Goal: Find specific page/section: Find specific page/section

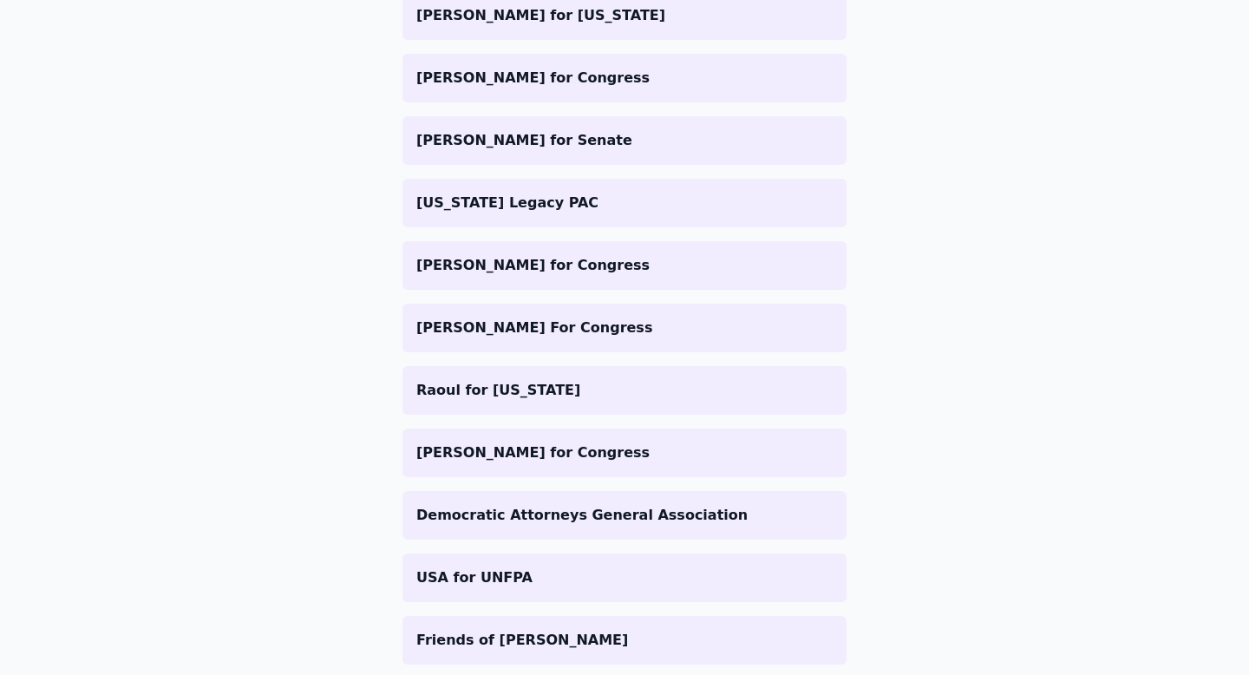
scroll to position [525, 0]
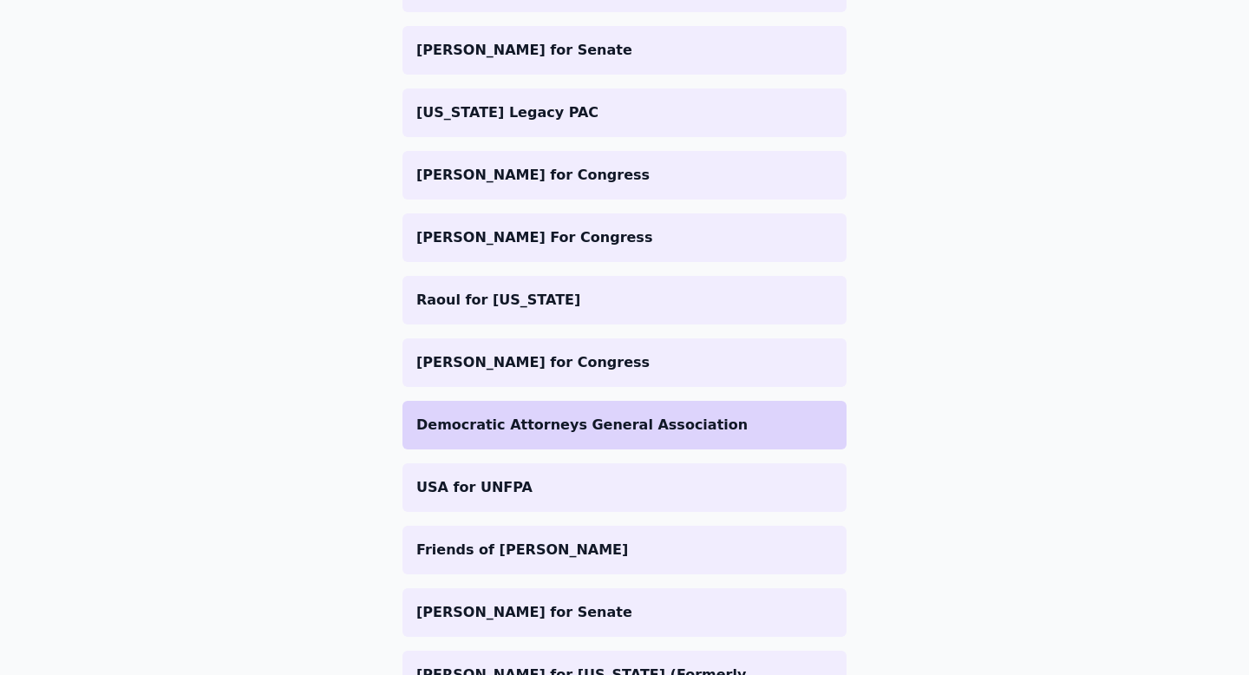
click at [440, 407] on li "Democratic Attorneys General Association" at bounding box center [624, 425] width 444 height 49
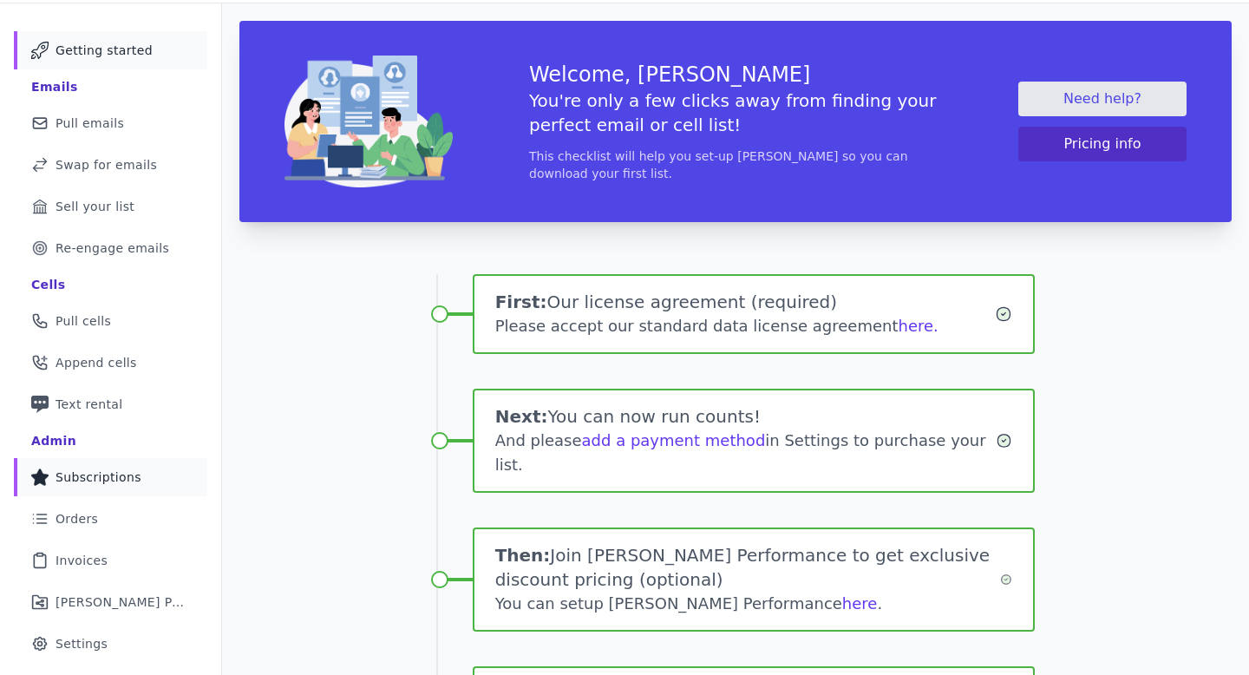
scroll to position [27, 0]
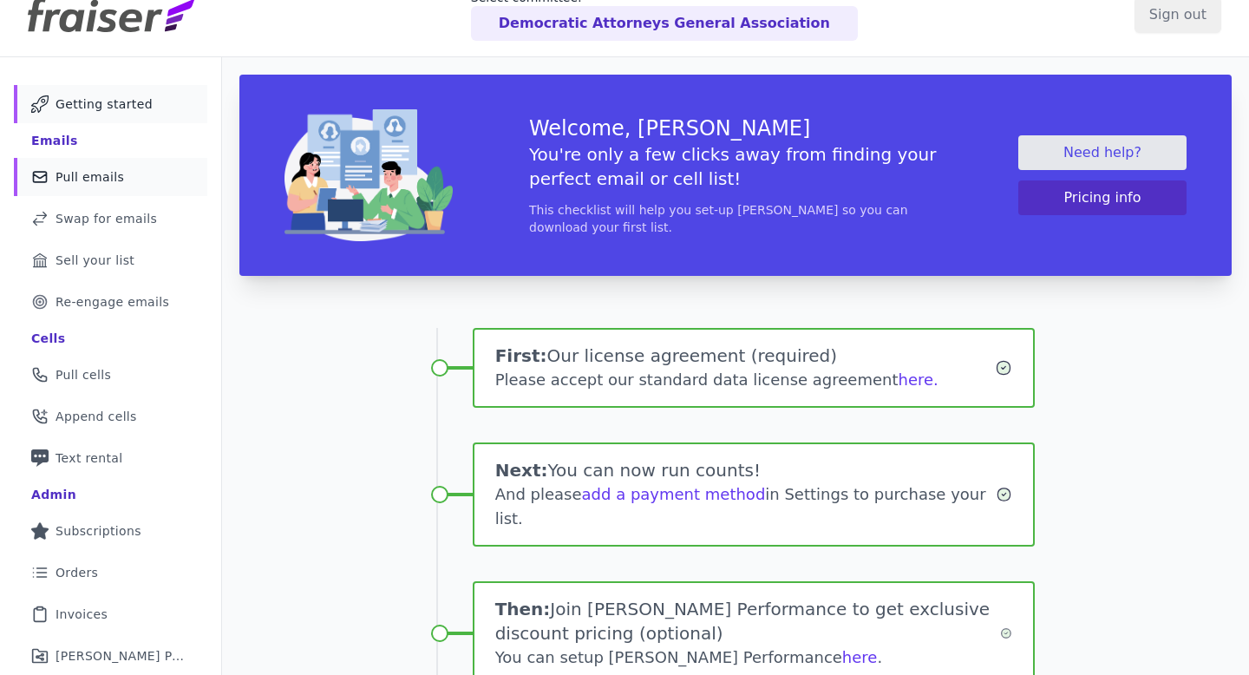
click at [142, 180] on link "Mail Icon Outline of a mail envelope Pull emails" at bounding box center [110, 177] width 193 height 38
